Goal: Navigation & Orientation: Find specific page/section

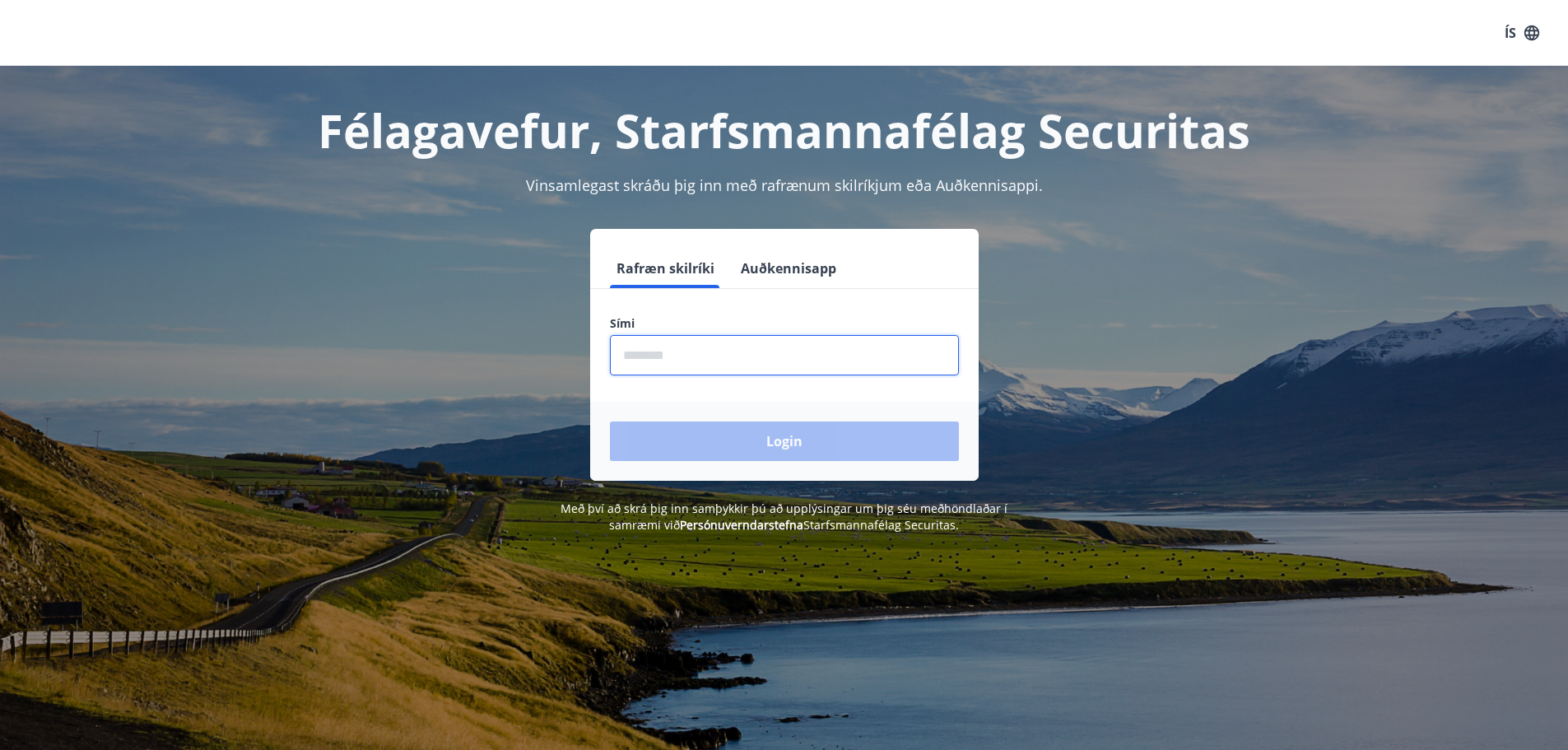
click at [725, 355] on input "phone" at bounding box center [785, 355] width 349 height 40
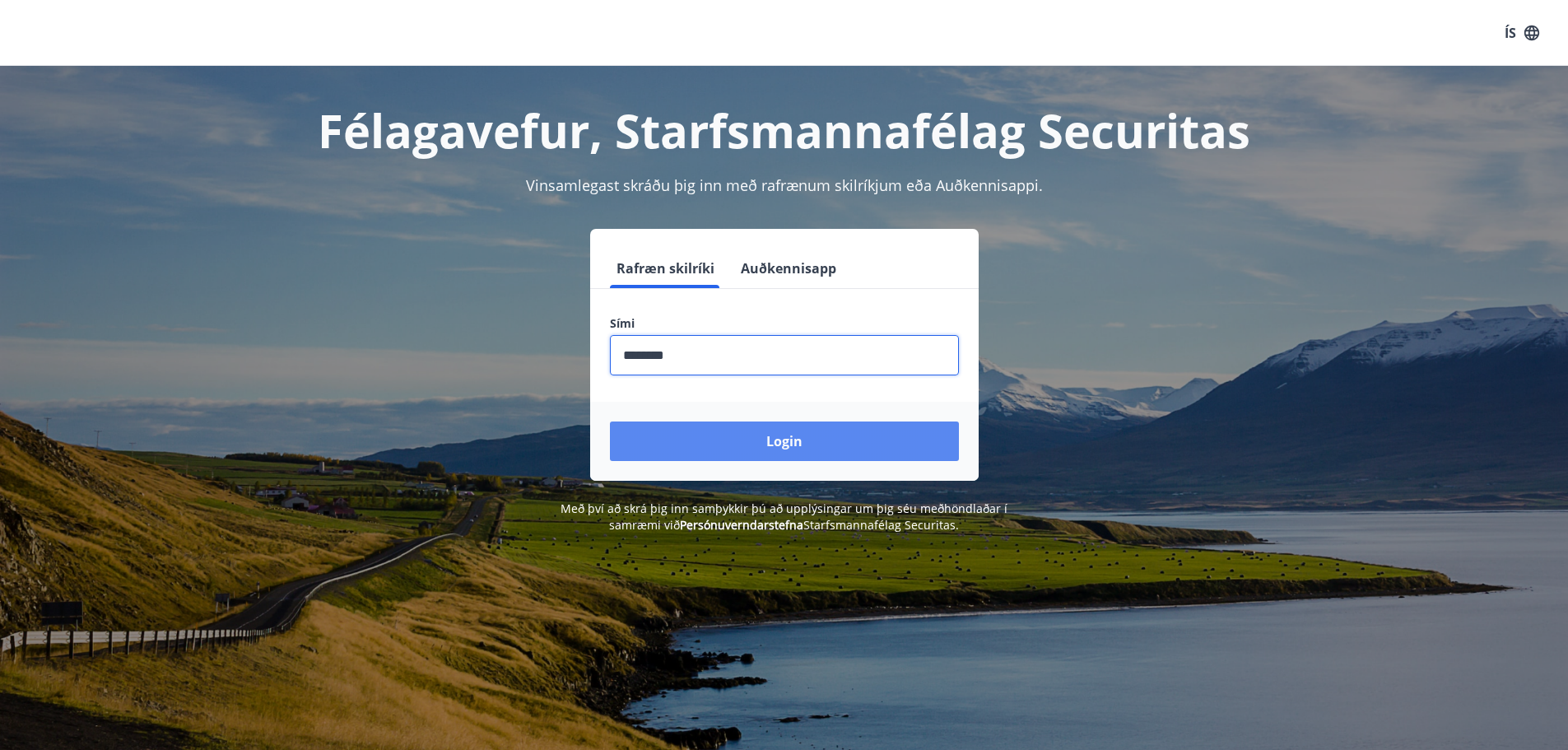
type input "********"
click at [786, 438] on button "Login" at bounding box center [785, 441] width 349 height 39
